Goal: Obtain resource: Download file/media

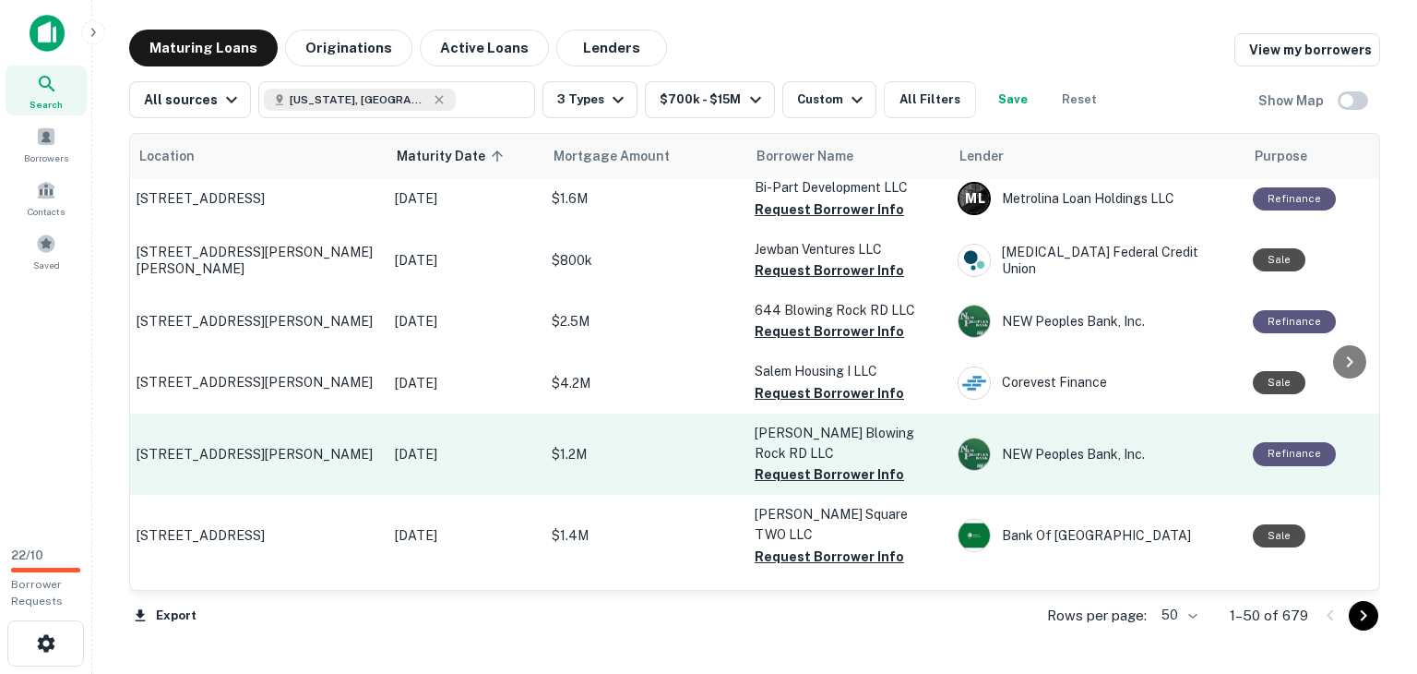
scroll to position [2779, 3]
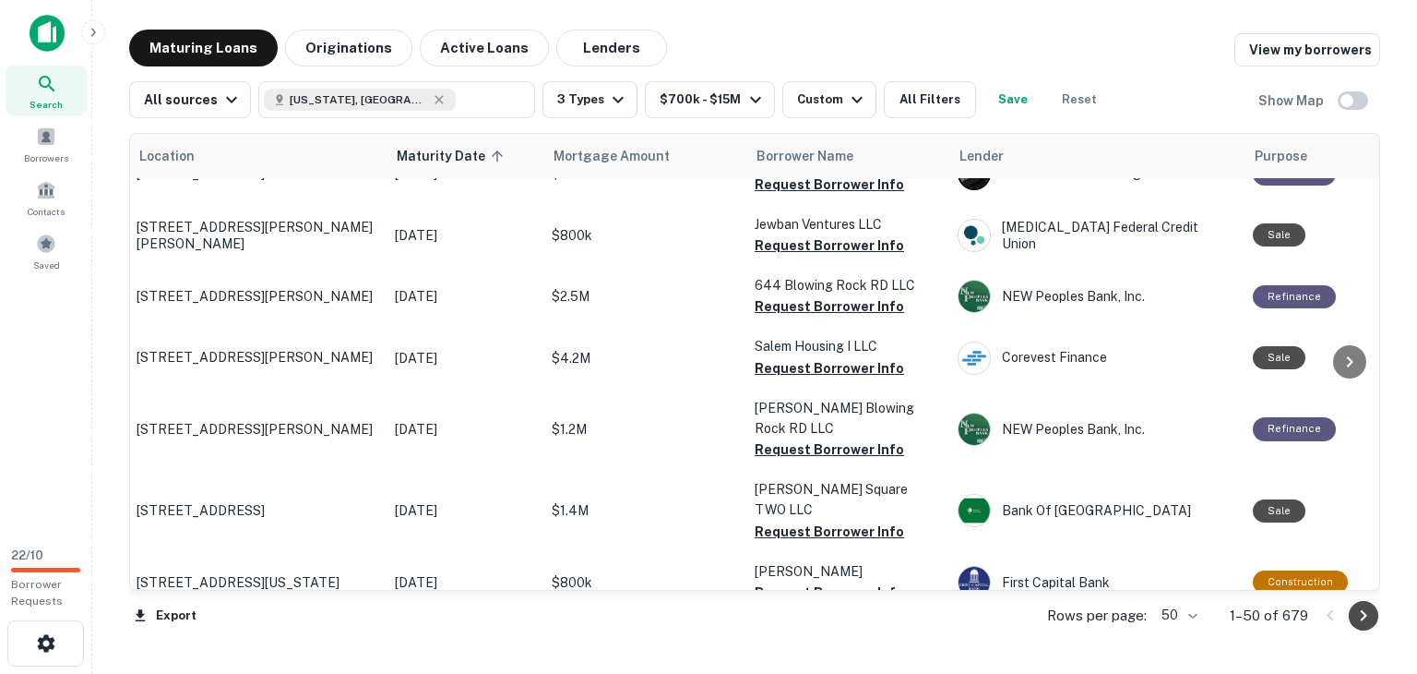
click at [1357, 625] on icon "Go to next page" at bounding box center [1364, 615] width 22 height 22
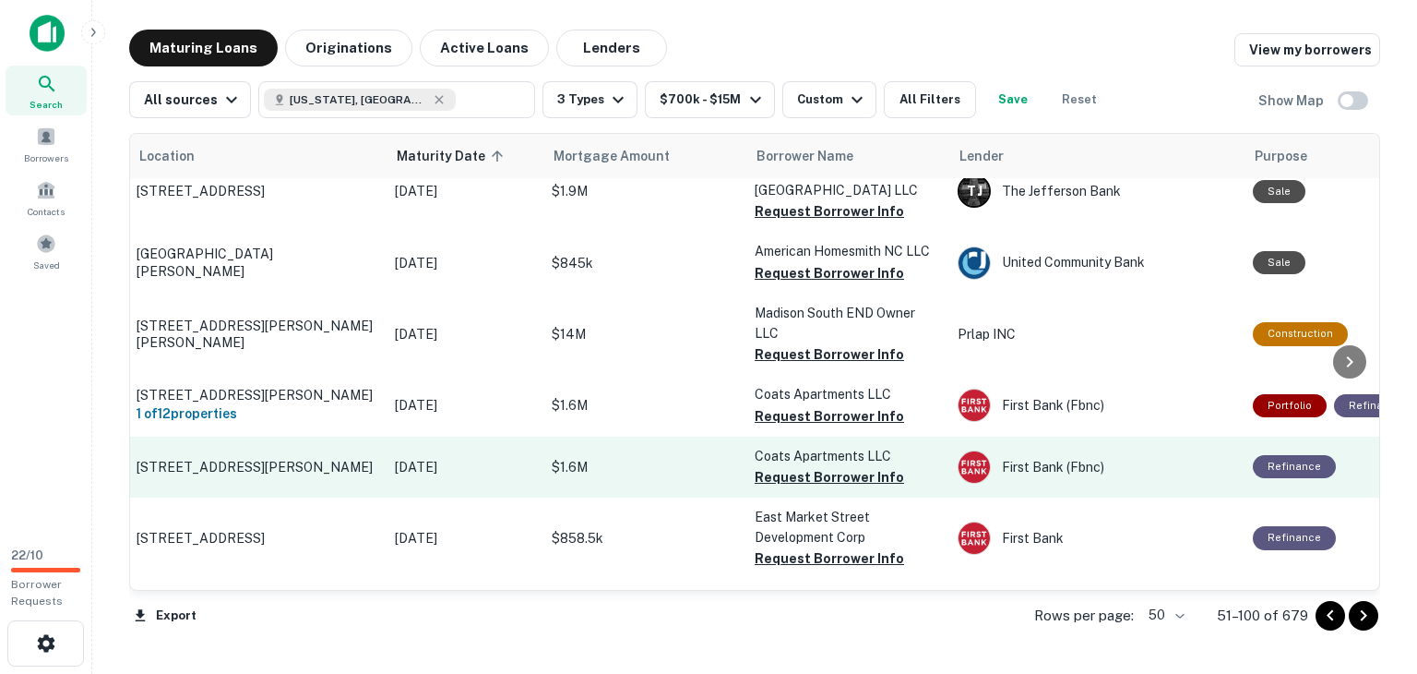
scroll to position [0, 3]
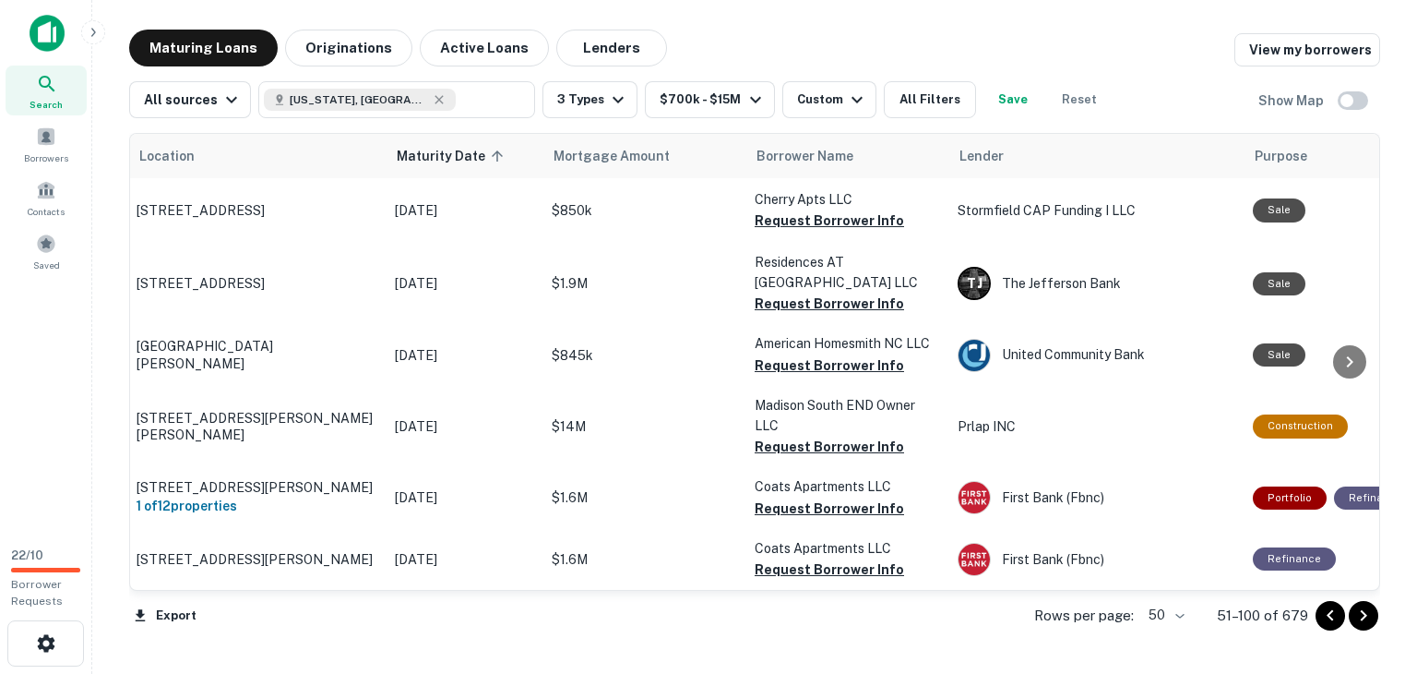
click at [1366, 619] on icon "Go to next page" at bounding box center [1364, 615] width 22 height 22
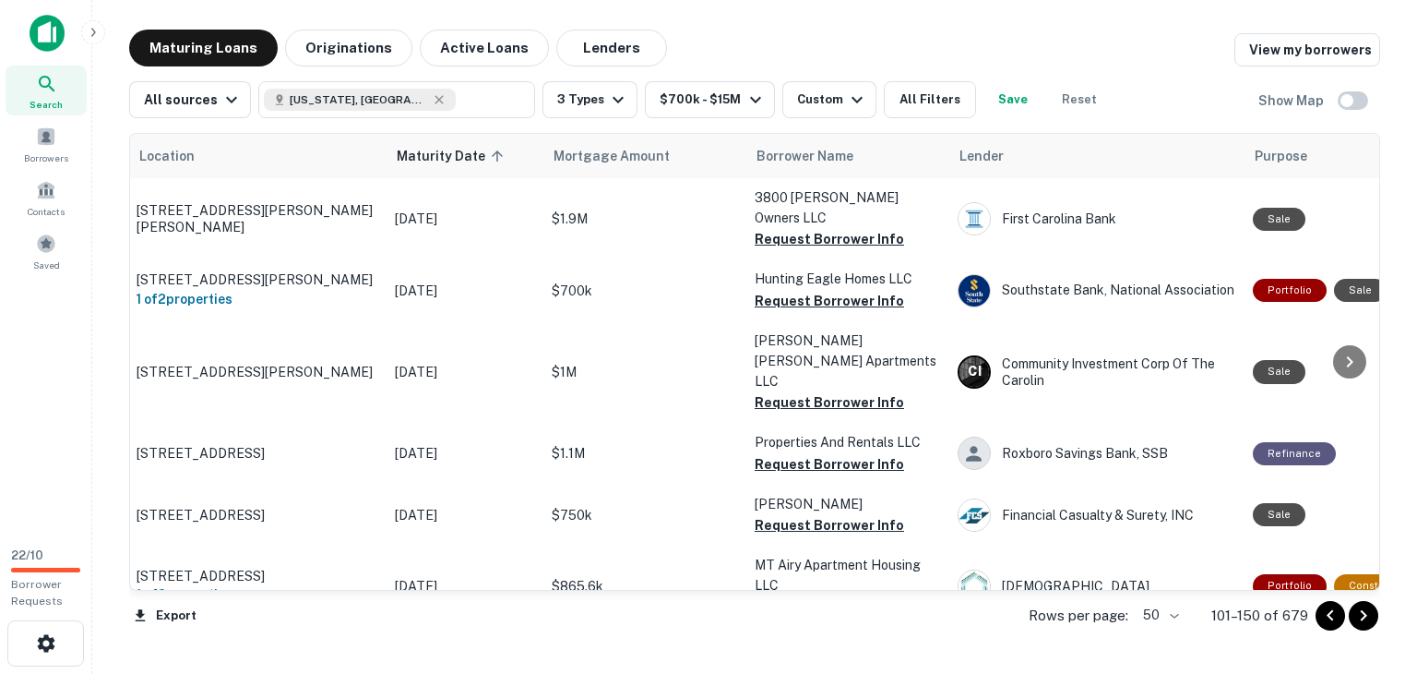
click at [1366, 619] on icon "Go to next page" at bounding box center [1364, 615] width 22 height 22
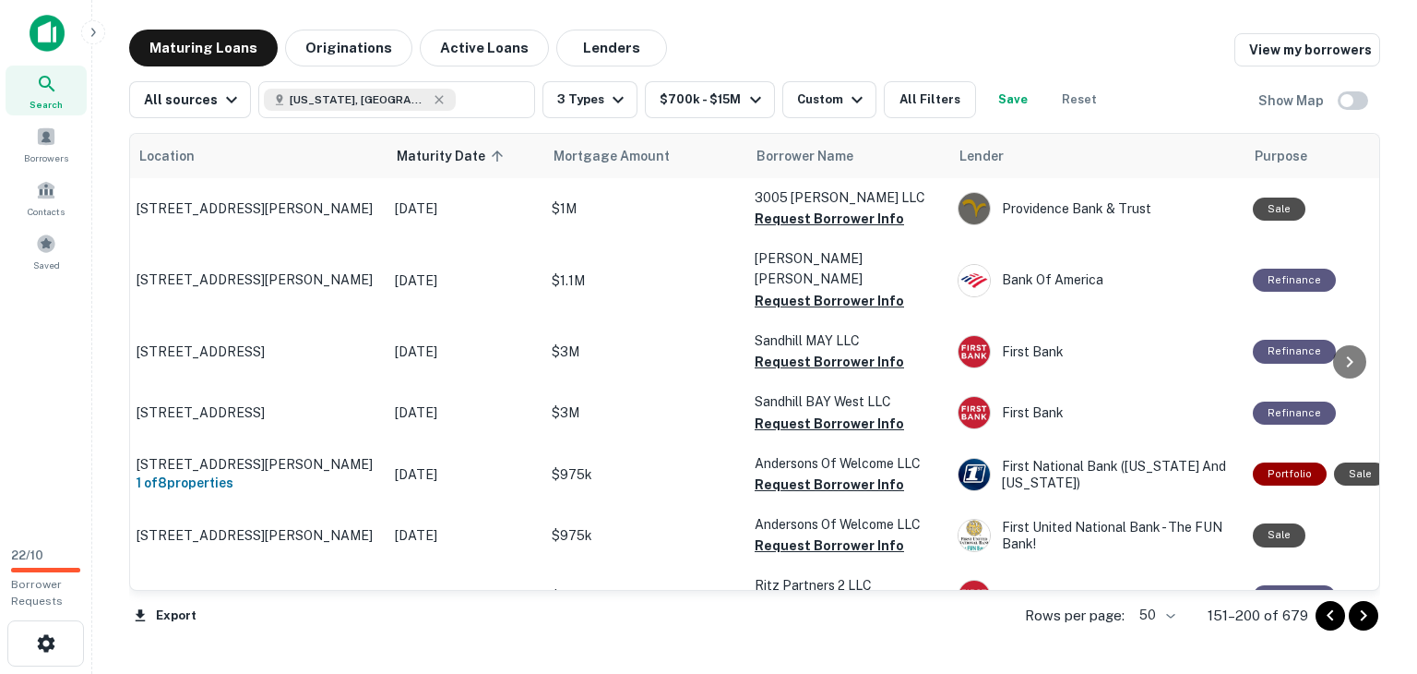
click at [1367, 615] on icon "Go to next page" at bounding box center [1364, 615] width 22 height 22
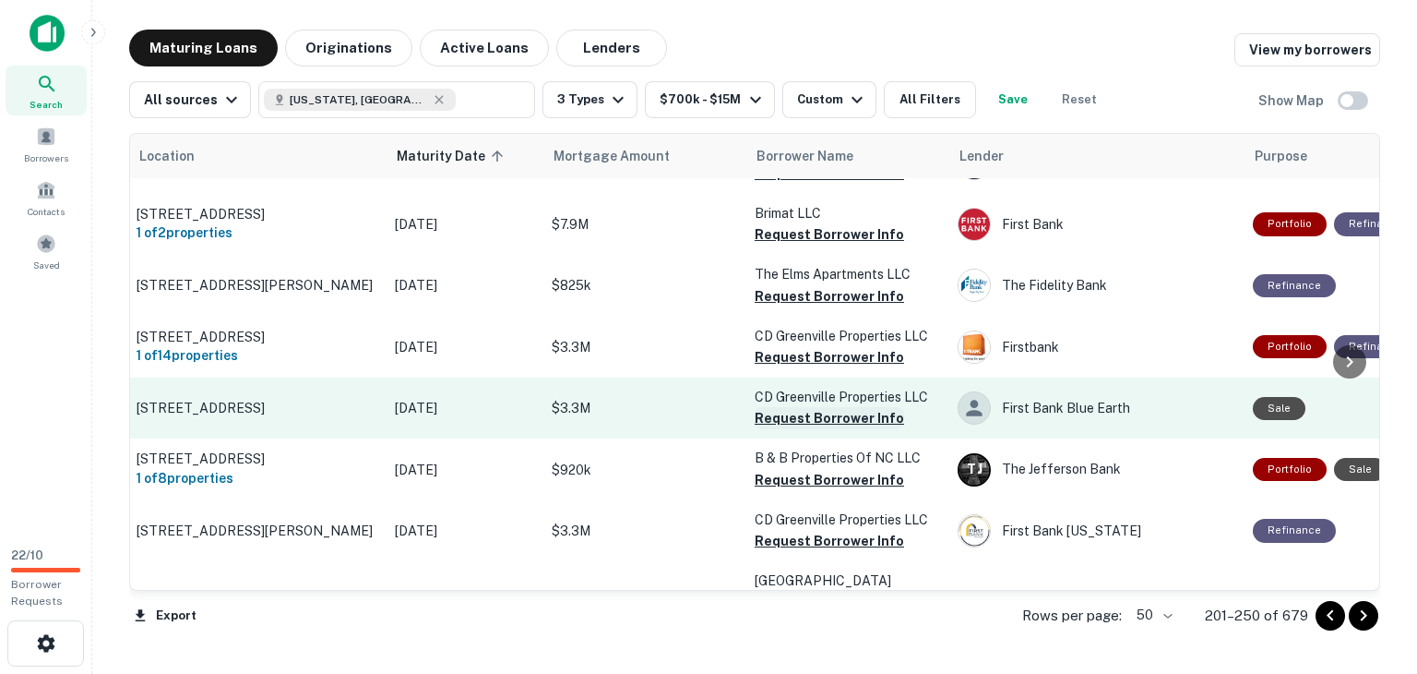
scroll to position [383, 3]
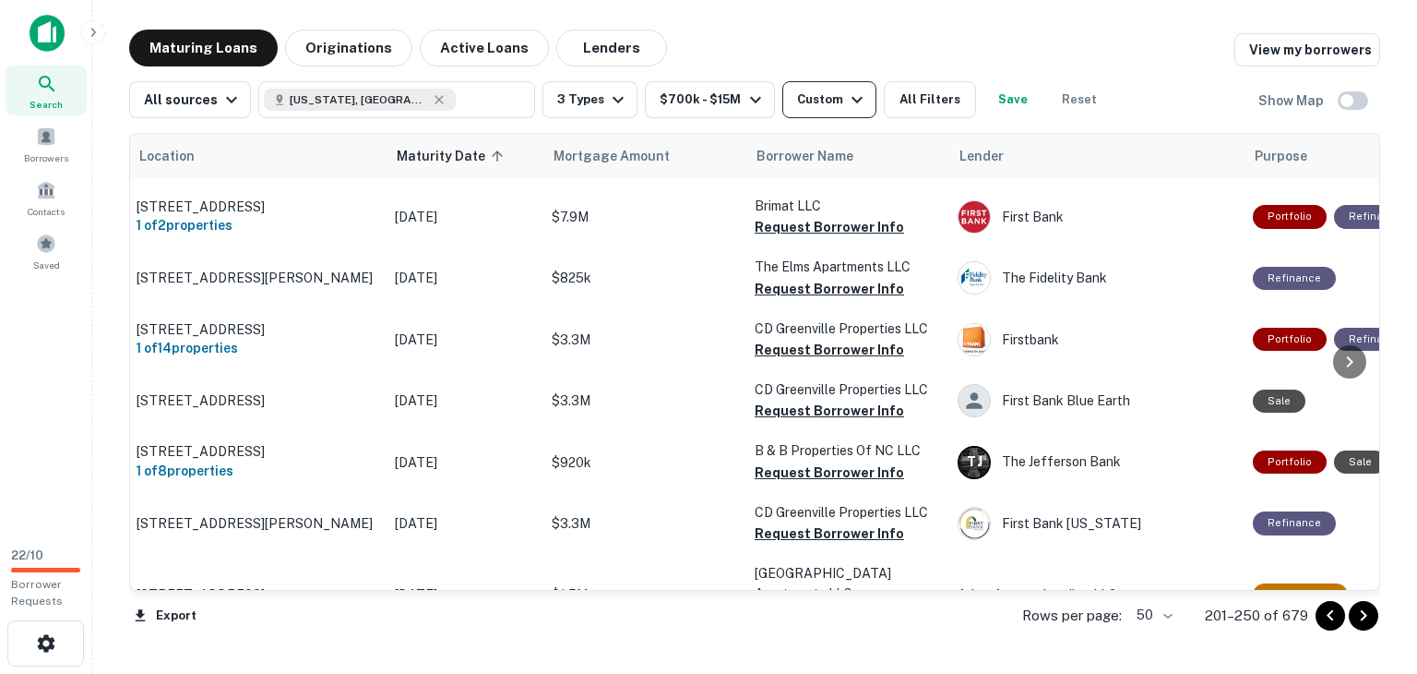
click at [846, 109] on icon "button" at bounding box center [857, 100] width 22 height 22
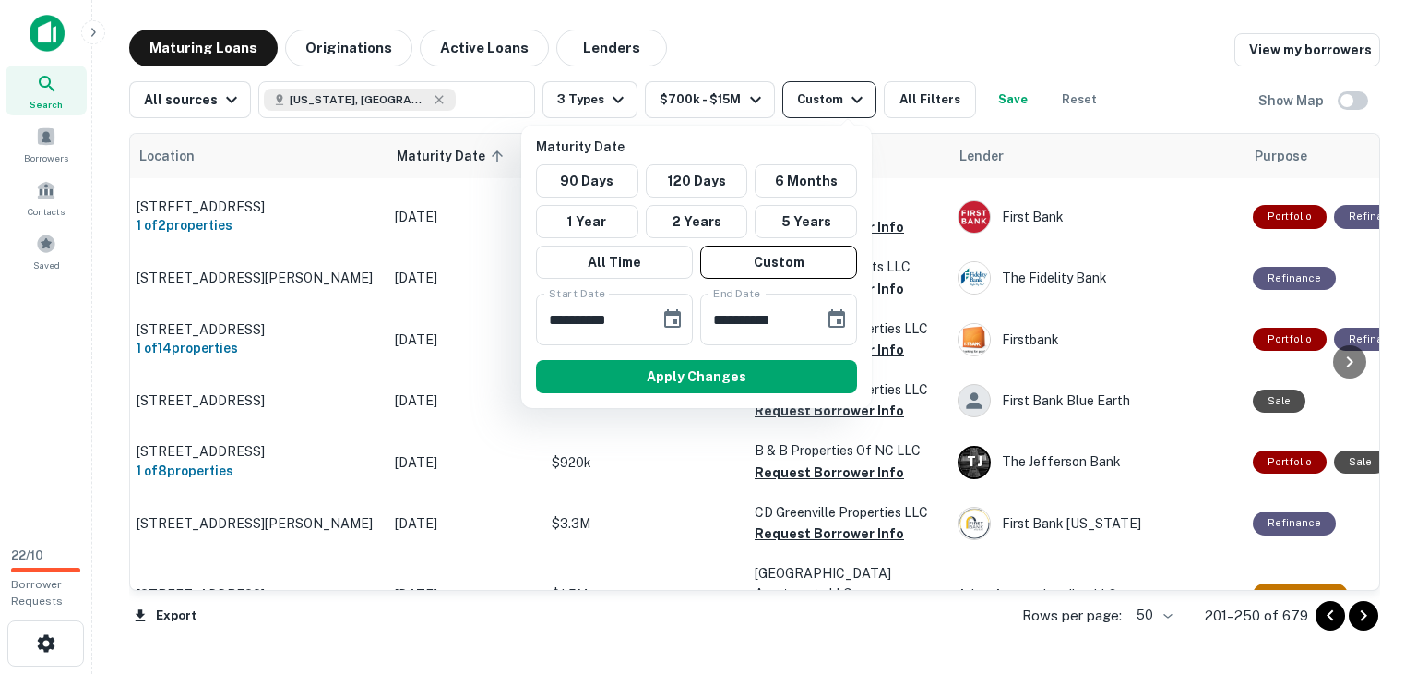
click at [837, 109] on div at bounding box center [708, 337] width 1417 height 674
click at [923, 98] on div at bounding box center [708, 337] width 1417 height 674
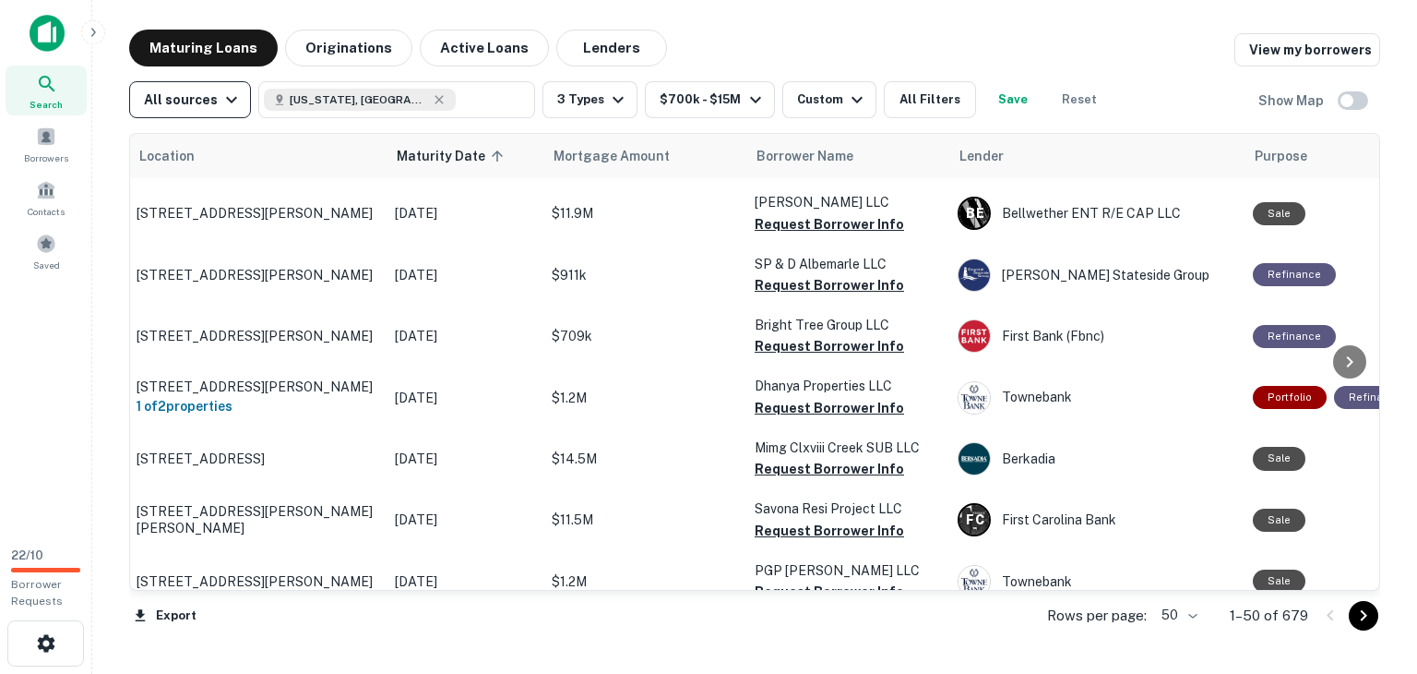
click at [208, 98] on div "All sources" at bounding box center [193, 100] width 99 height 22
click at [207, 98] on div at bounding box center [708, 337] width 1417 height 674
click at [900, 89] on button "All Filters" at bounding box center [930, 99] width 92 height 37
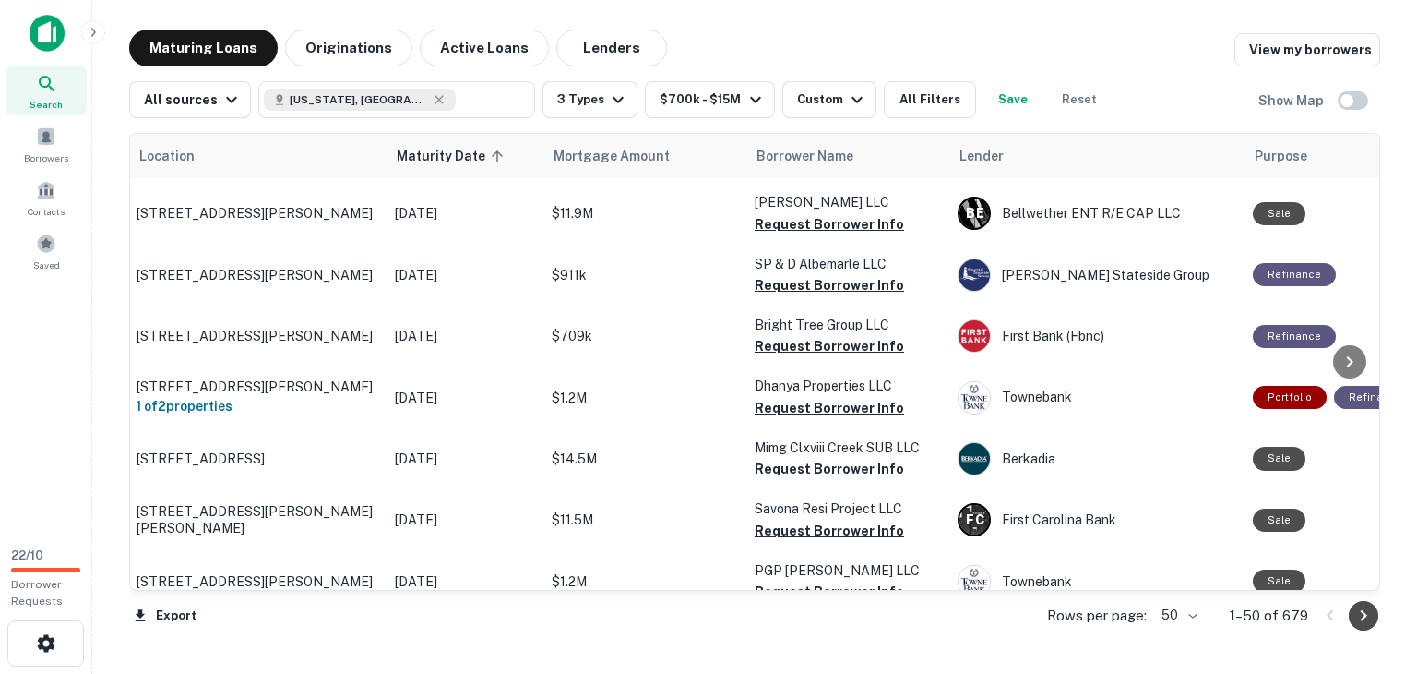
click at [1373, 614] on icon "Go to next page" at bounding box center [1364, 615] width 22 height 22
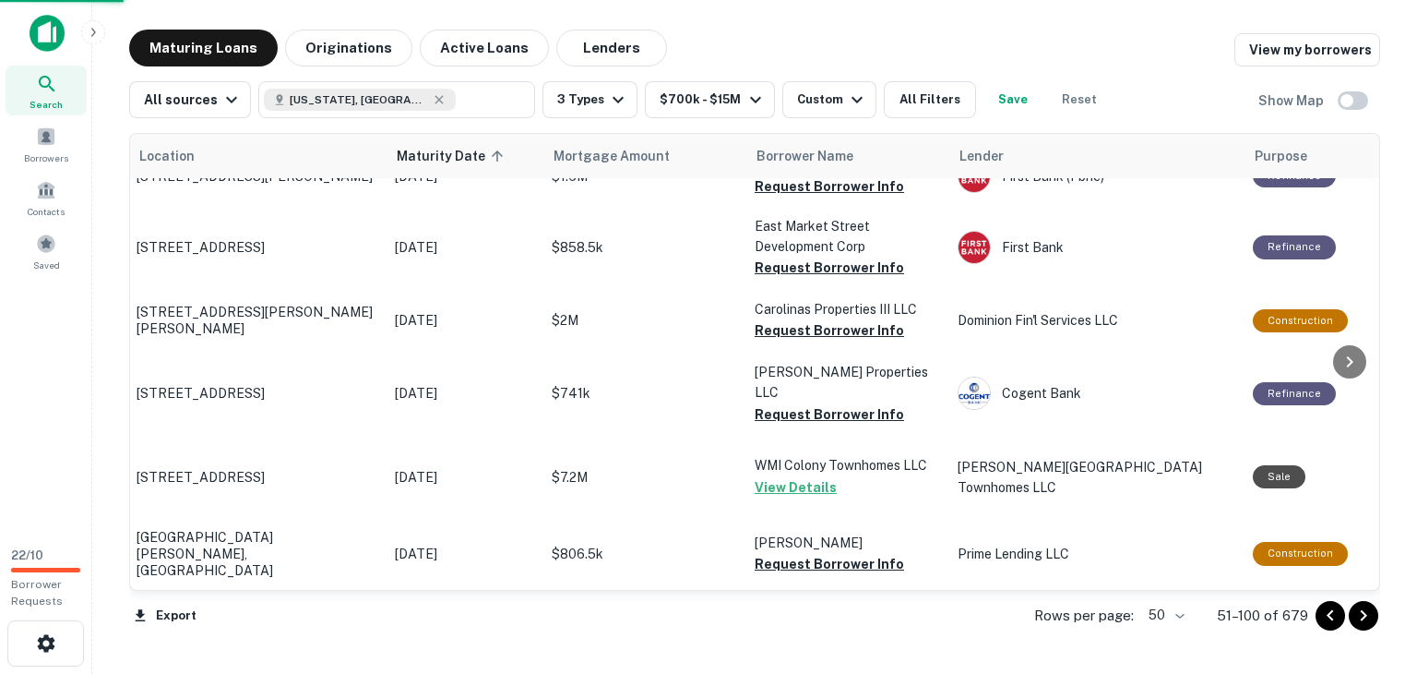
click at [1369, 614] on icon "Go to next page" at bounding box center [1364, 615] width 22 height 22
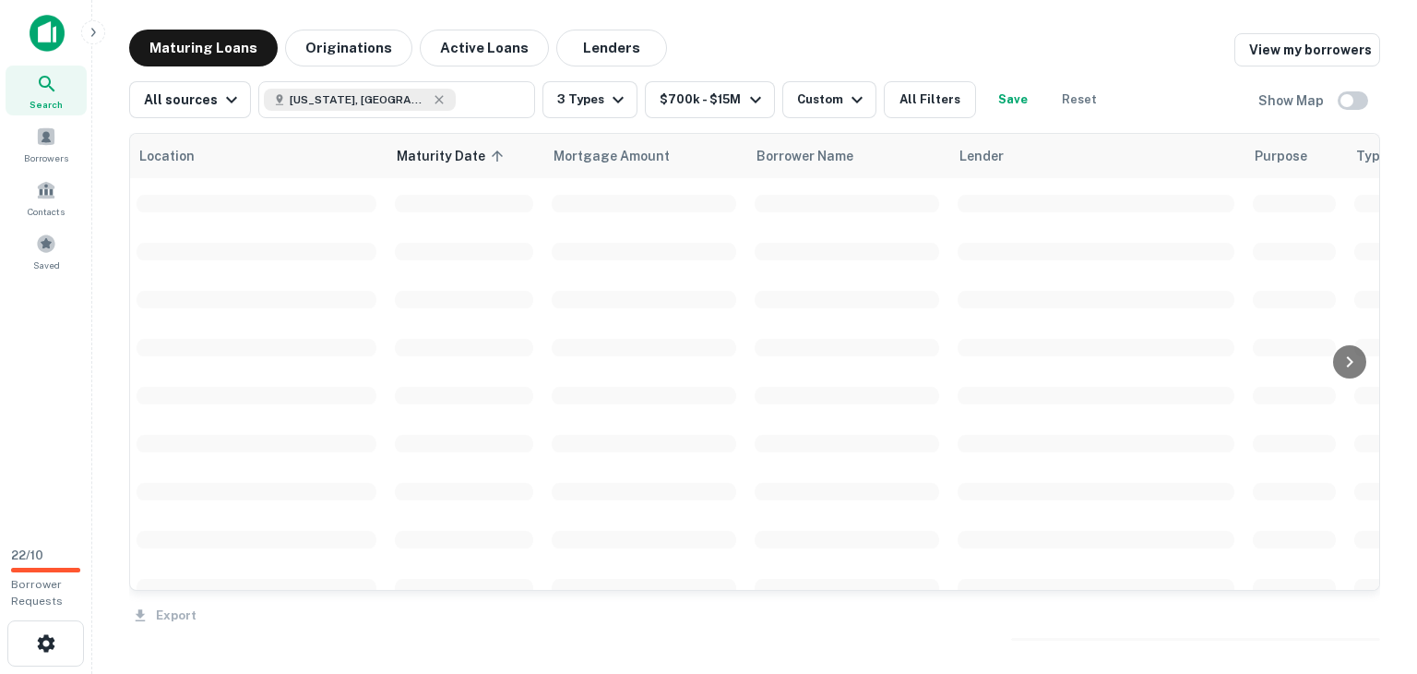
click at [1369, 614] on div "Export" at bounding box center [754, 609] width 1251 height 39
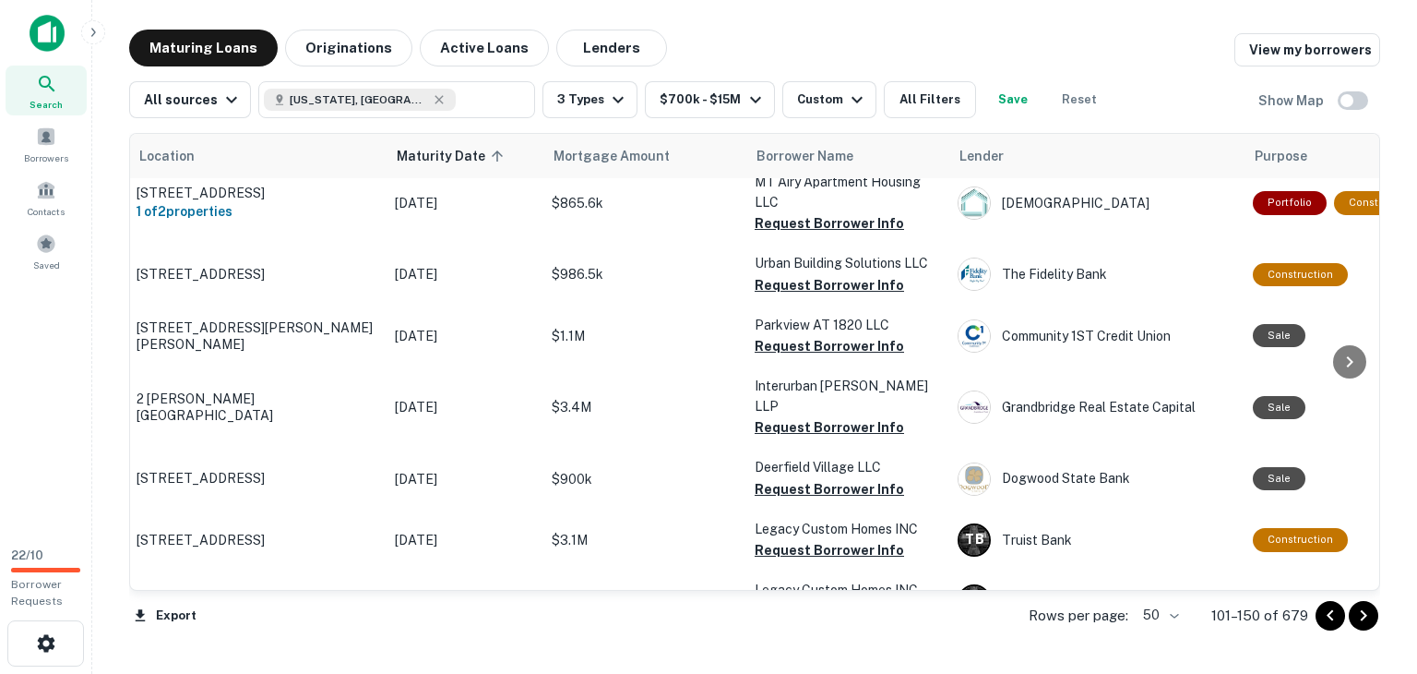
click at [1356, 616] on icon "Go to next page" at bounding box center [1364, 615] width 22 height 22
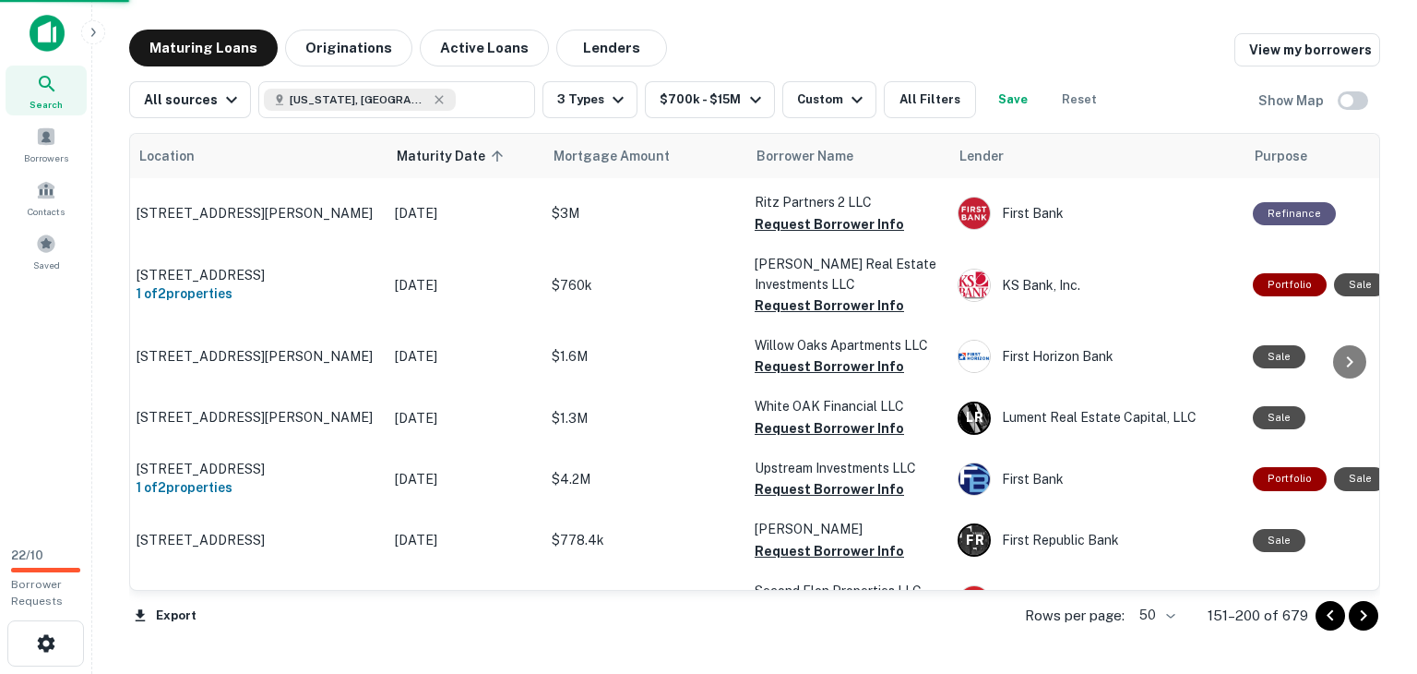
drag, startPoint x: 1353, startPoint y: 614, endPoint x: 1360, endPoint y: 621, distance: 9.8
click at [1360, 621] on icon "Go to next page" at bounding box center [1364, 615] width 22 height 22
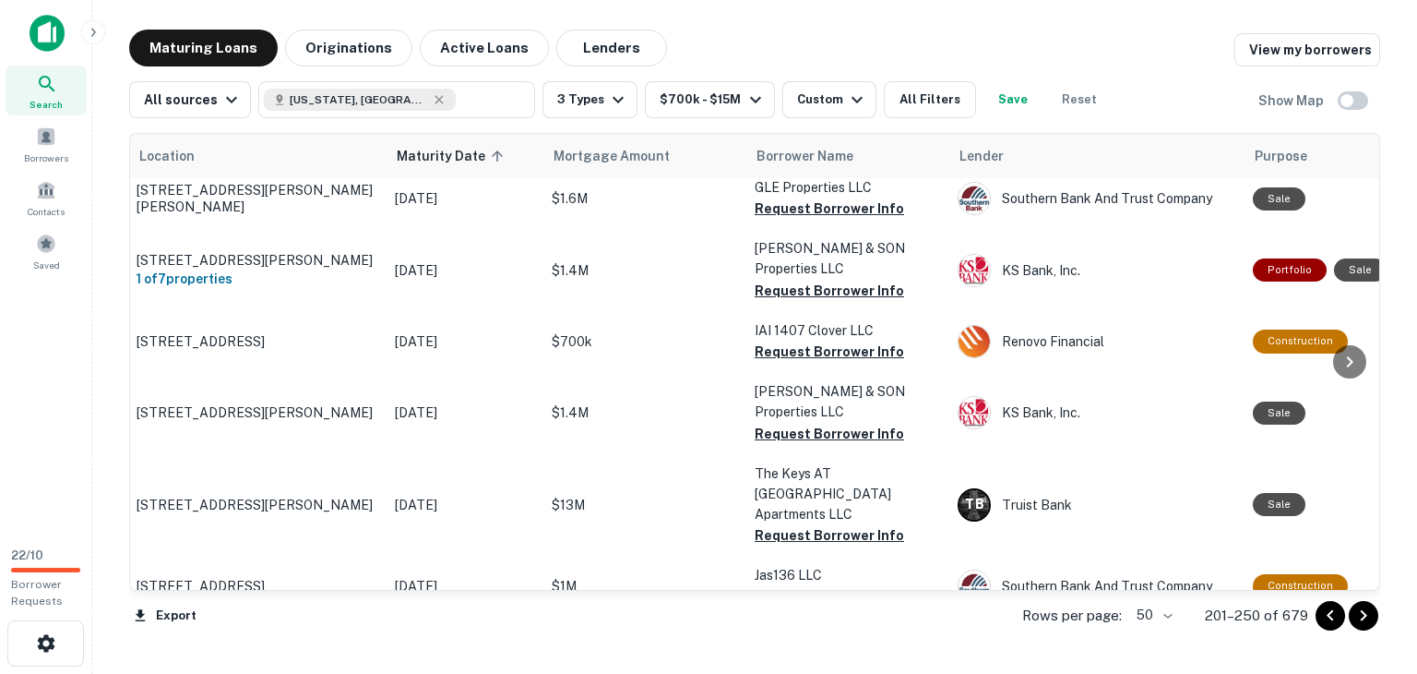
scroll to position [2072, 3]
